Goal: Task Accomplishment & Management: Complete application form

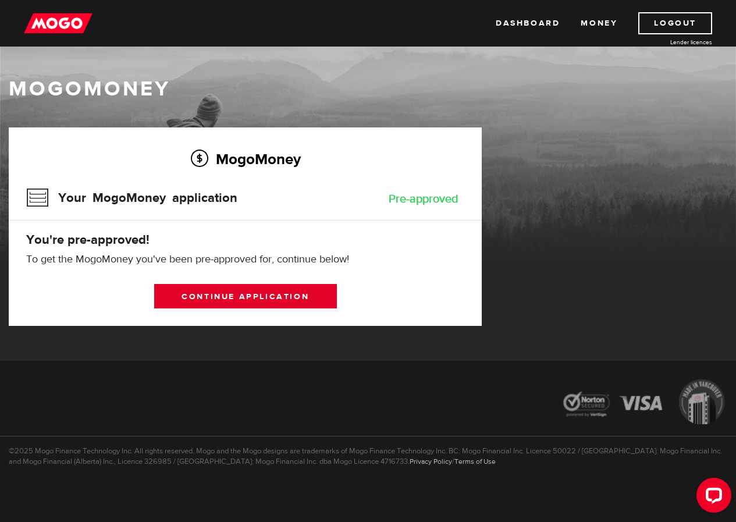
click at [224, 301] on link "Continue application" at bounding box center [245, 296] width 183 height 24
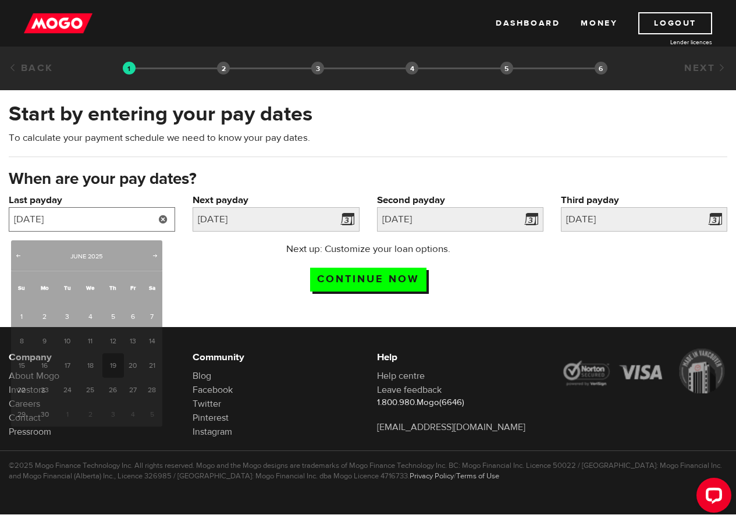
click at [175, 229] on input "2025/06/19" at bounding box center [92, 219] width 166 height 24
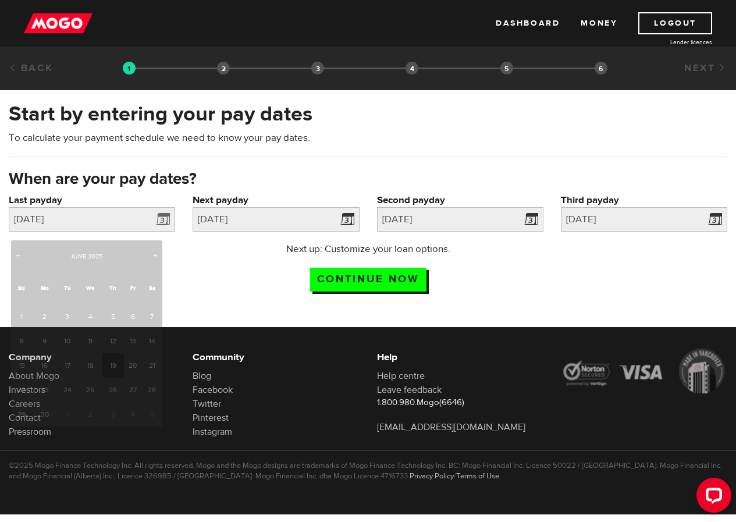
click at [269, 180] on h3 "When are your pay dates?" at bounding box center [368, 179] width 719 height 19
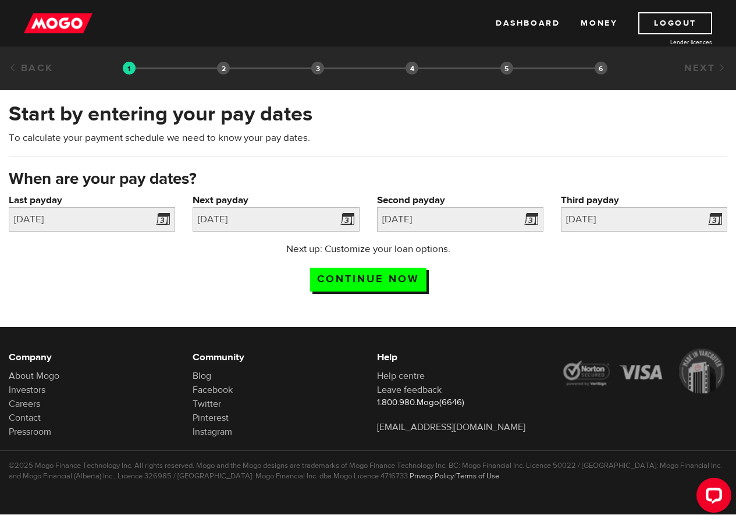
click at [269, 180] on h3 "When are your pay dates?" at bounding box center [368, 179] width 719 height 19
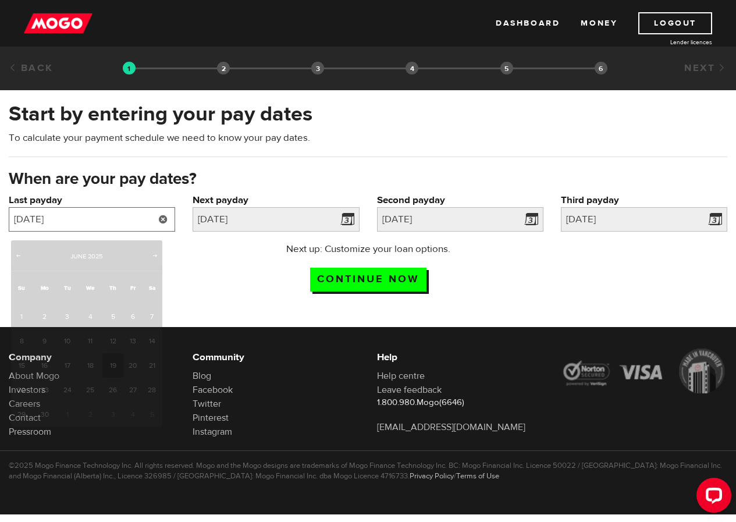
click at [76, 228] on input "2025/06/19" at bounding box center [92, 219] width 166 height 24
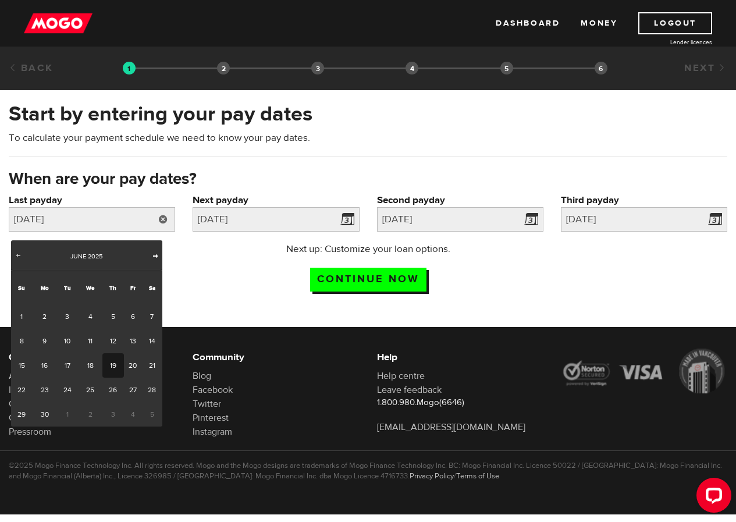
click at [153, 257] on span "Next" at bounding box center [155, 255] width 9 height 9
click at [151, 255] on span "Next" at bounding box center [155, 255] width 9 height 9
click at [112, 373] on link "14" at bounding box center [113, 365] width 22 height 24
type input "2025/08/14"
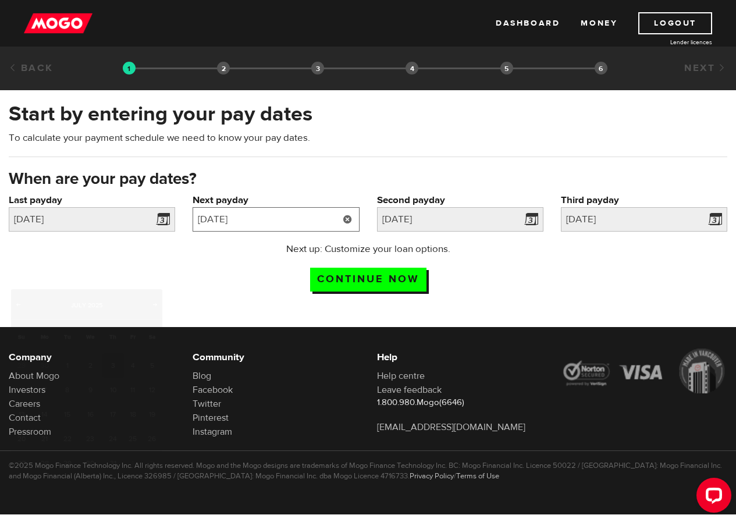
click at [193, 232] on input "[DATE]" at bounding box center [276, 219] width 166 height 24
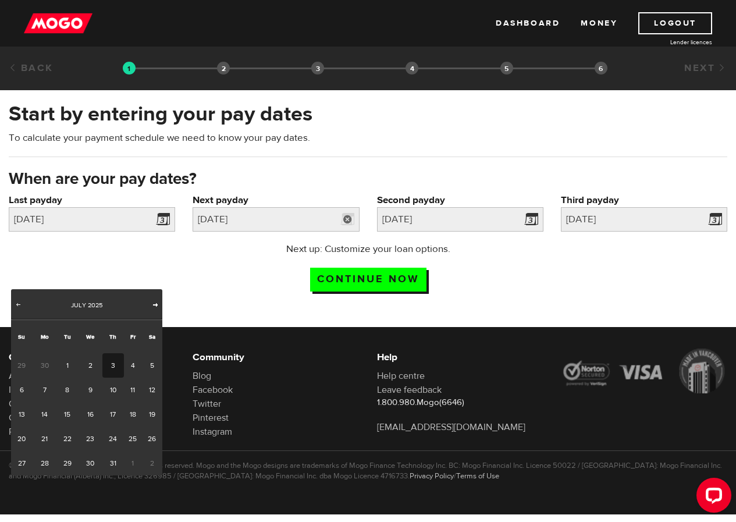
click at [153, 304] on span "Next" at bounding box center [155, 304] width 9 height 9
click at [111, 476] on link "28" at bounding box center [113, 463] width 22 height 24
type input "2025/08/28"
type input "2025/9/11"
type input "2025/9/25"
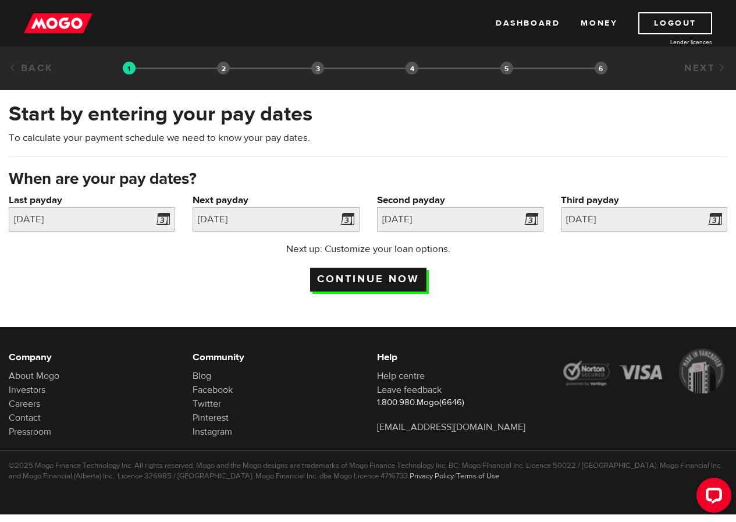
click at [374, 292] on input "Continue now" at bounding box center [368, 280] width 116 height 24
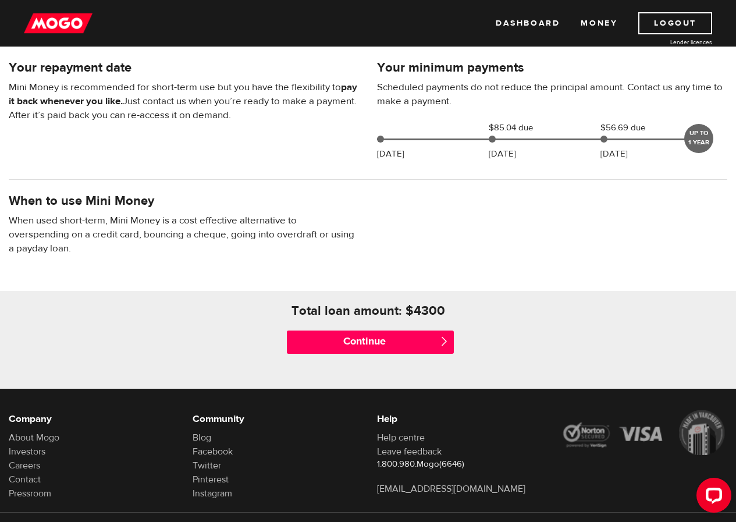
scroll to position [291, 0]
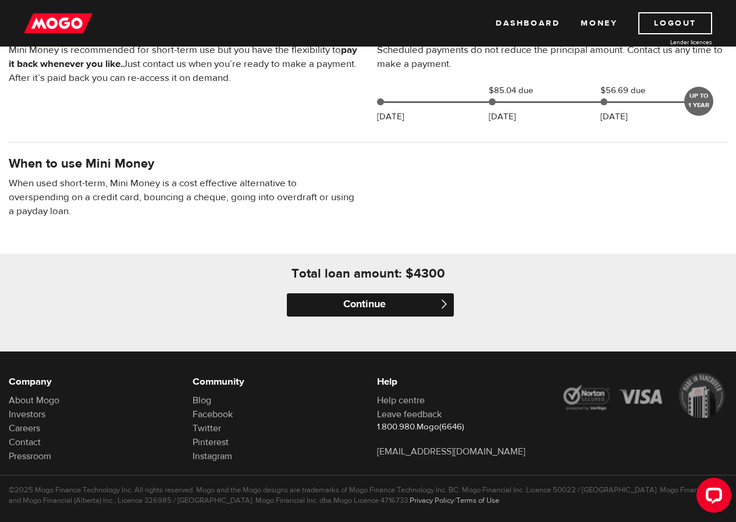
click at [356, 316] on input "Continue" at bounding box center [370, 304] width 166 height 23
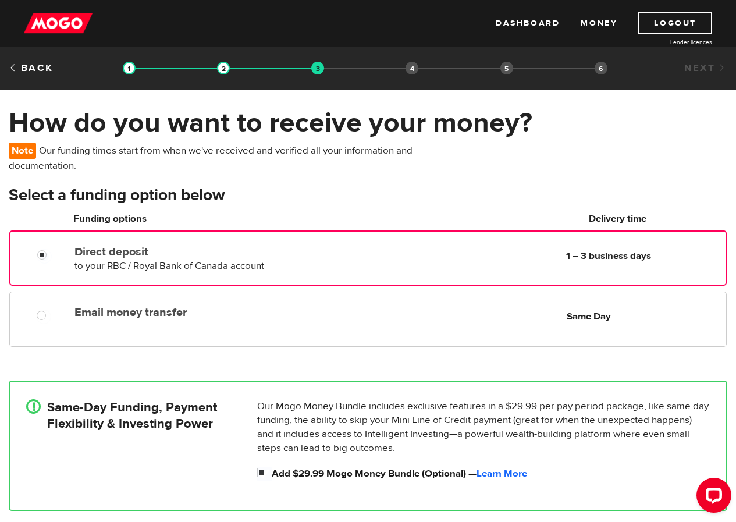
click at [116, 259] on label "Direct deposit" at bounding box center [207, 252] width 264 height 14
click at [52, 261] on input "Direct deposit" at bounding box center [44, 256] width 15 height 15
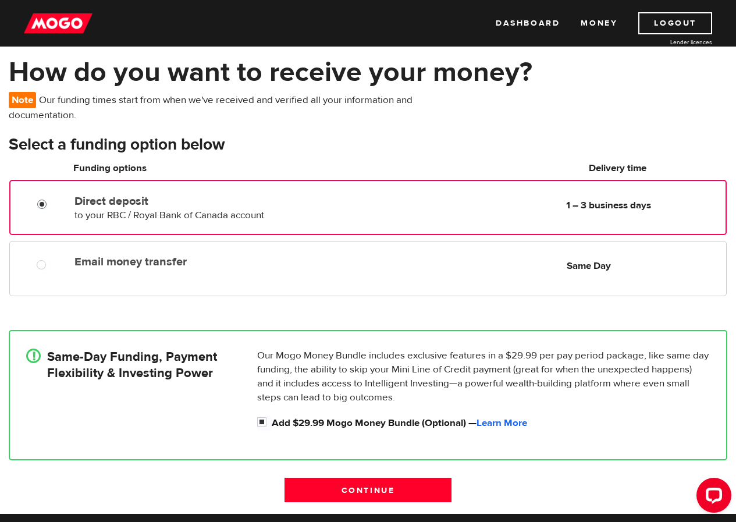
scroll to position [175, 0]
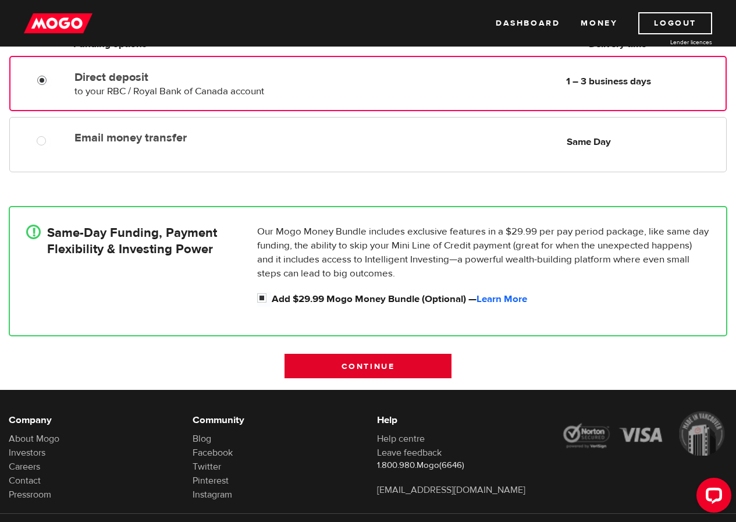
click at [343, 374] on input "Continue" at bounding box center [368, 366] width 166 height 24
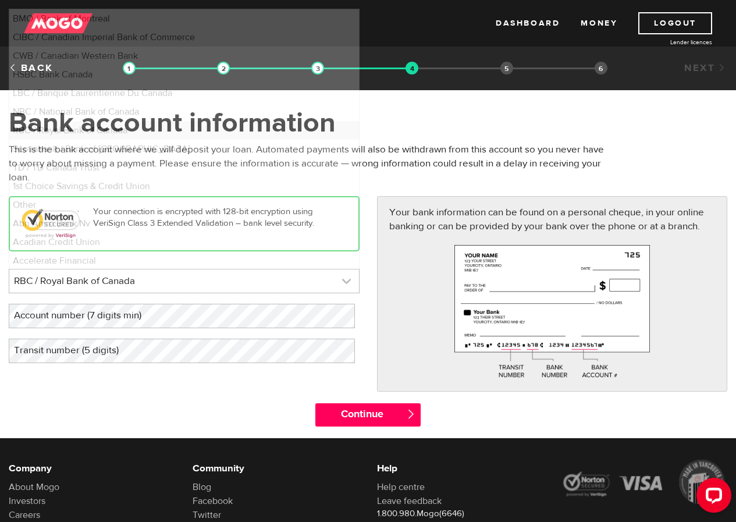
click at [342, 285] on link at bounding box center [184, 281] width 350 height 23
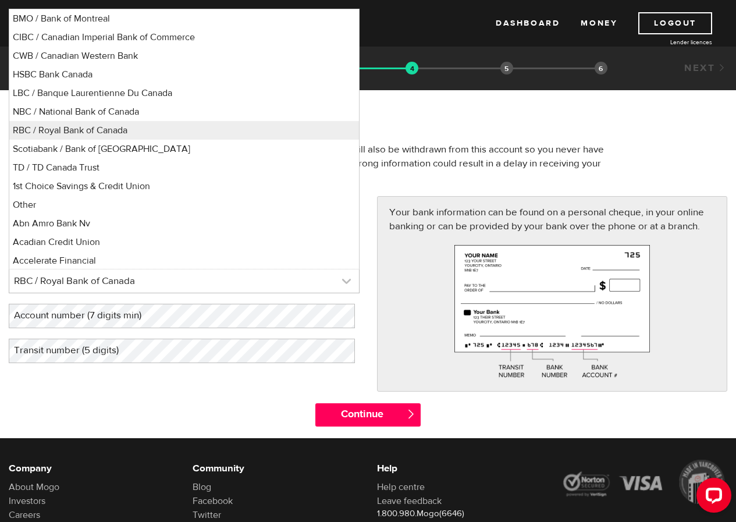
click at [342, 285] on link at bounding box center [184, 281] width 350 height 23
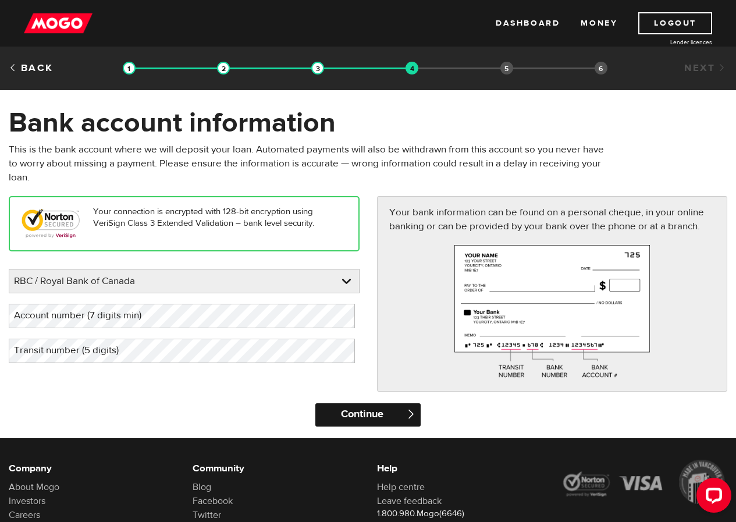
click at [342, 422] on input "Continue" at bounding box center [367, 414] width 105 height 23
